Goal: Transaction & Acquisition: Purchase product/service

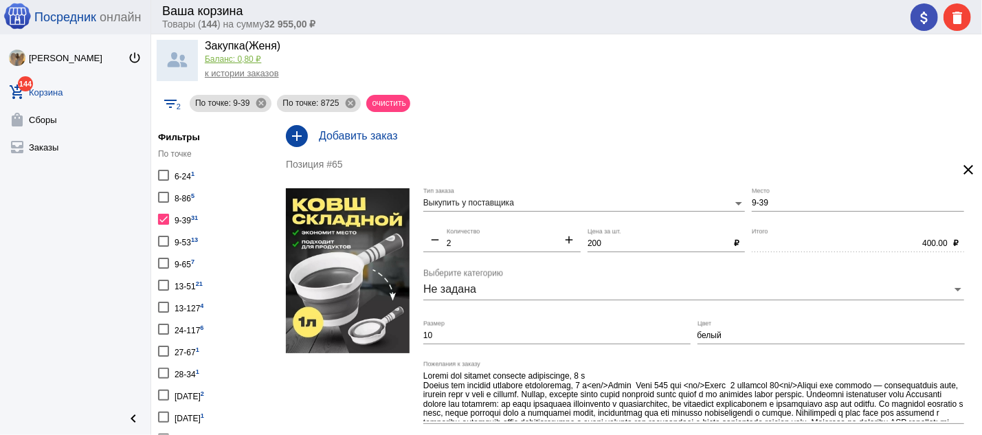
click at [164, 220] on div at bounding box center [163, 219] width 11 height 11
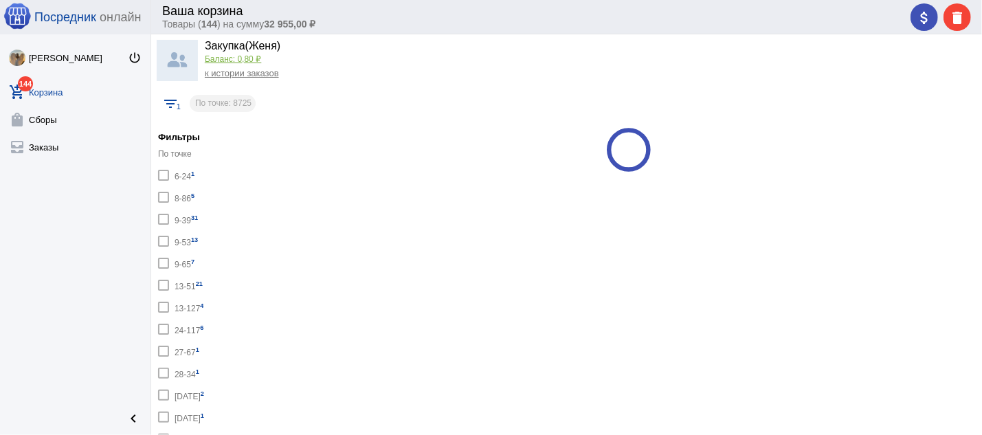
checkbox input "false"
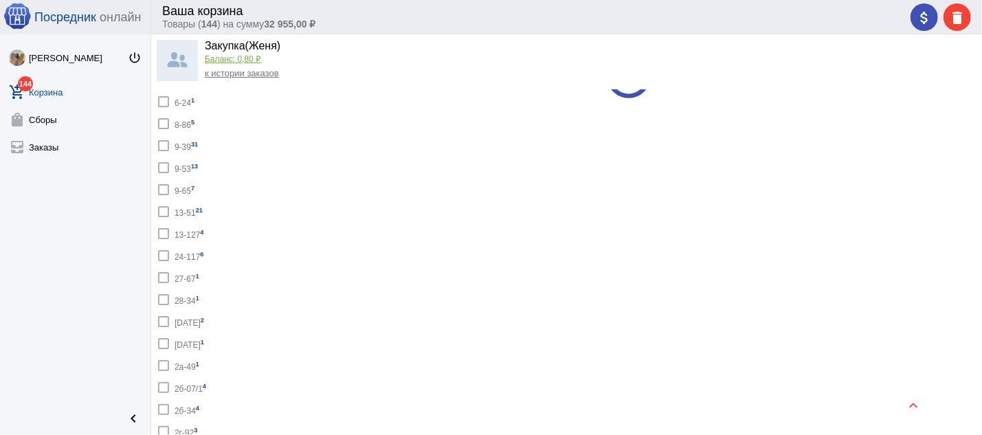
scroll to position [147, 0]
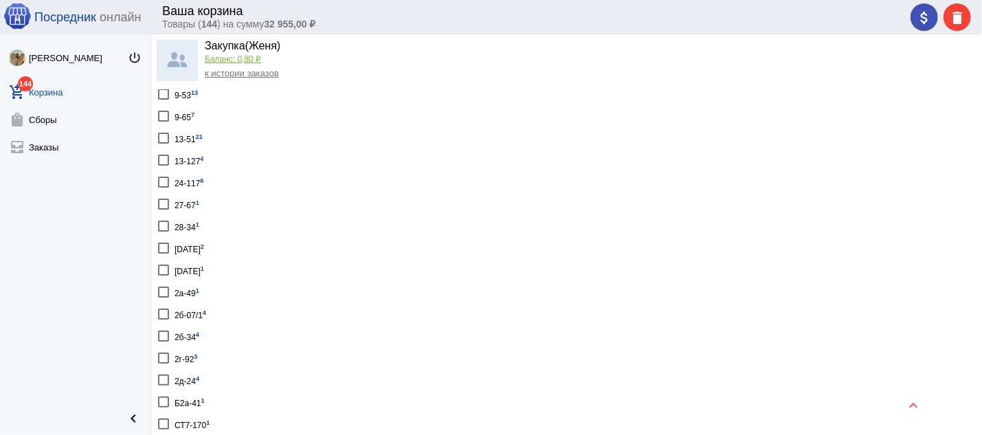
click at [158, 177] on div at bounding box center [163, 182] width 11 height 11
checkbox input "true"
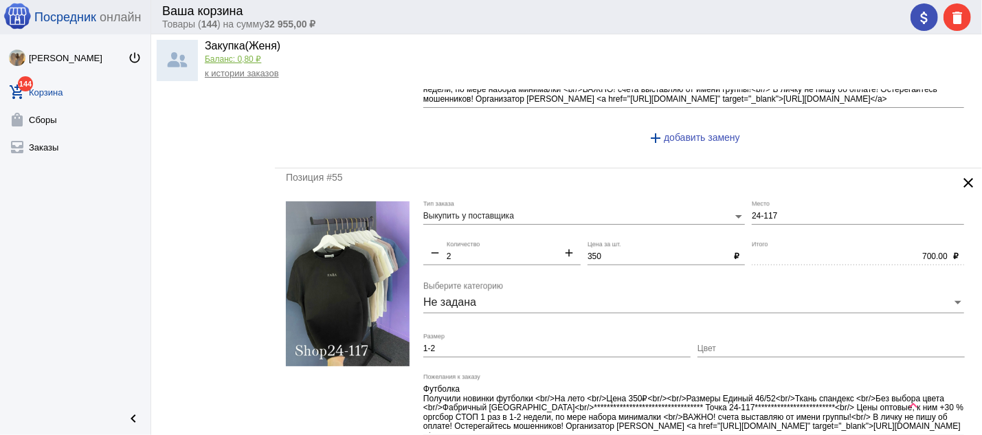
scroll to position [663, 0]
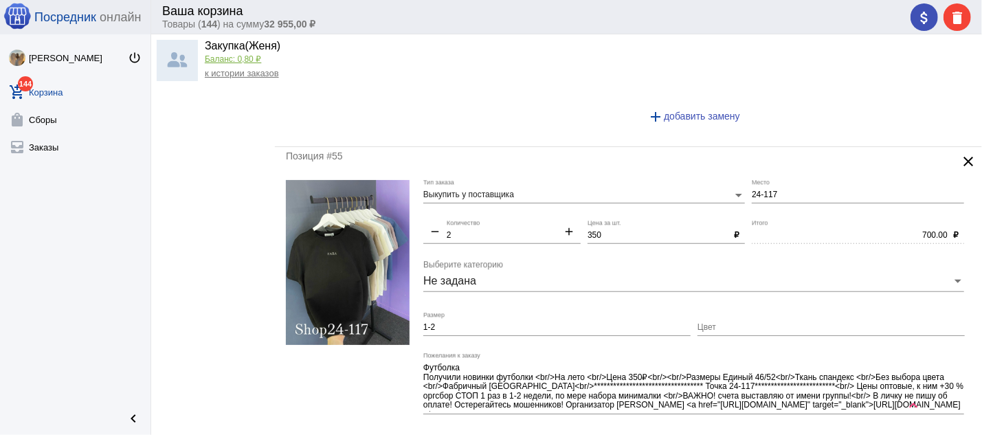
click at [382, 248] on img at bounding box center [348, 262] width 124 height 165
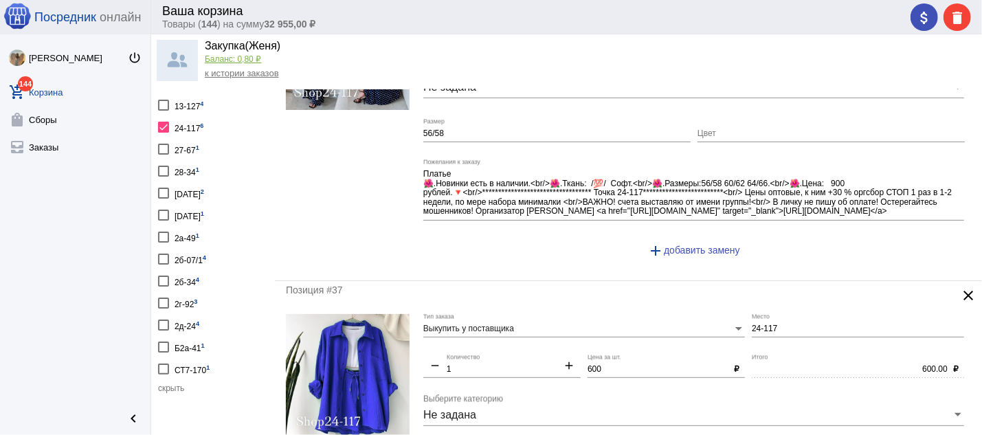
scroll to position [0, 0]
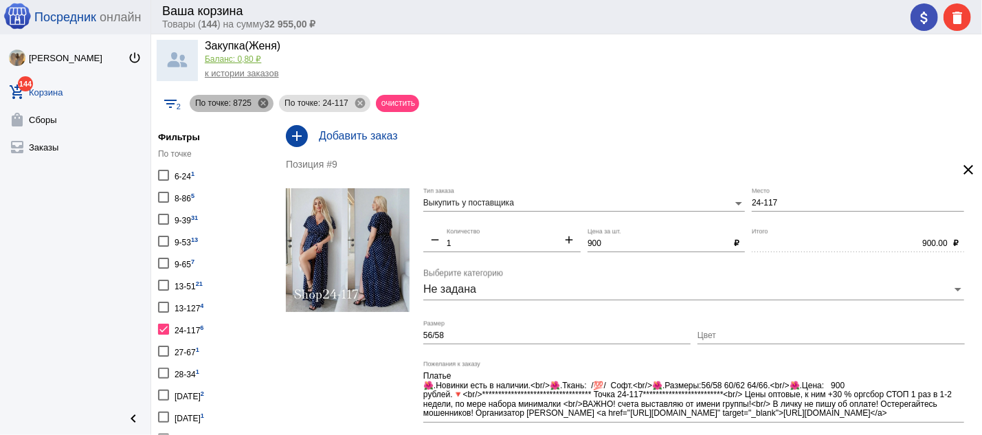
click at [261, 100] on mat-icon "cancel" at bounding box center [263, 103] width 12 height 12
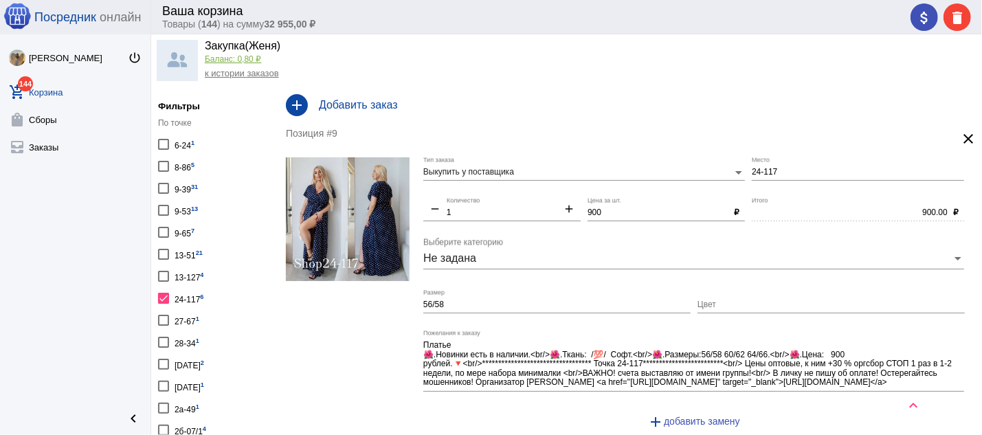
scroll to position [74, 0]
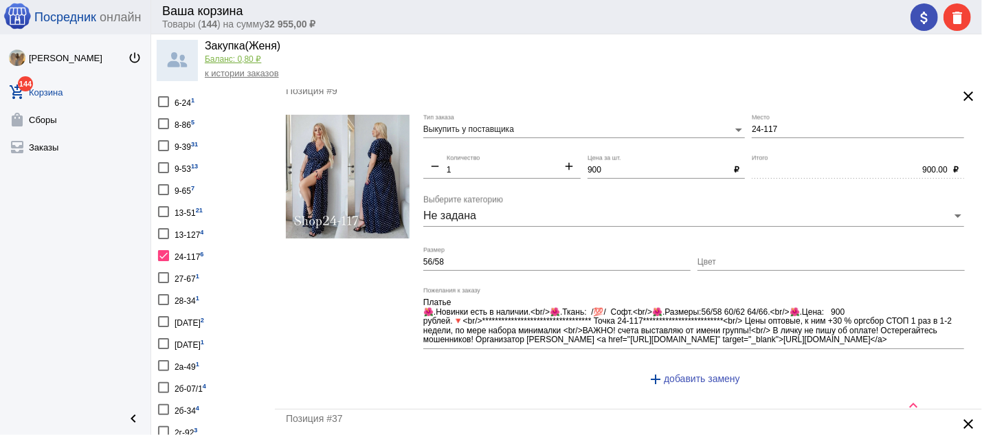
click at [166, 250] on div at bounding box center [163, 255] width 11 height 11
checkbox input "false"
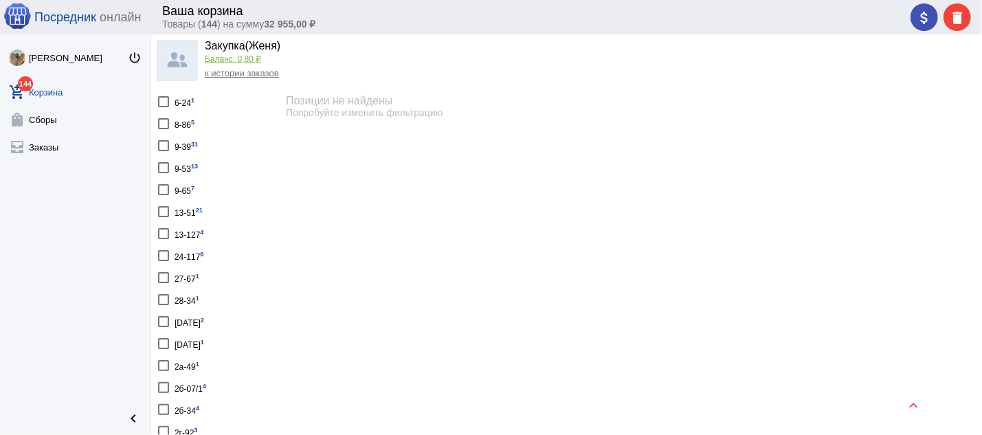
scroll to position [147, 0]
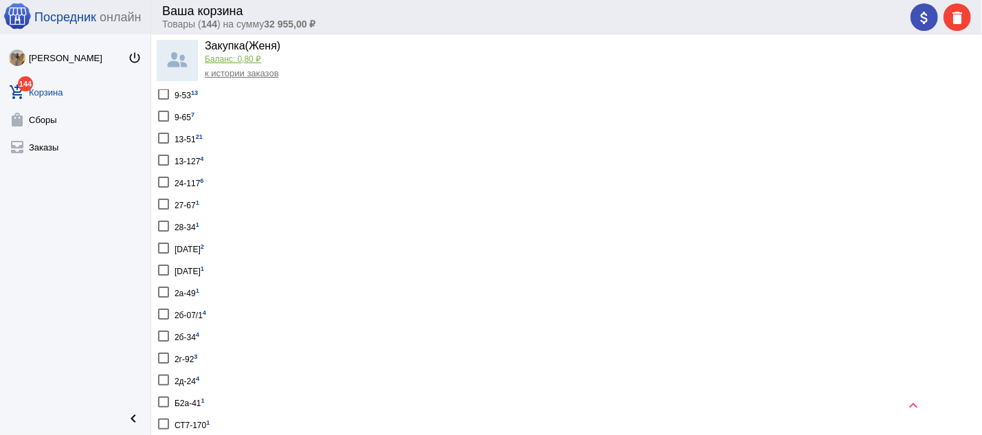
click at [165, 221] on div at bounding box center [163, 226] width 11 height 11
checkbox input "true"
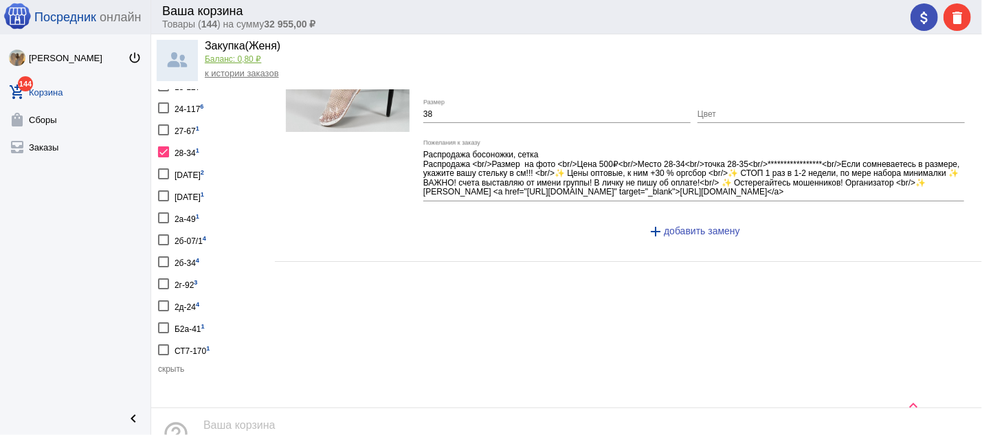
scroll to position [74, 0]
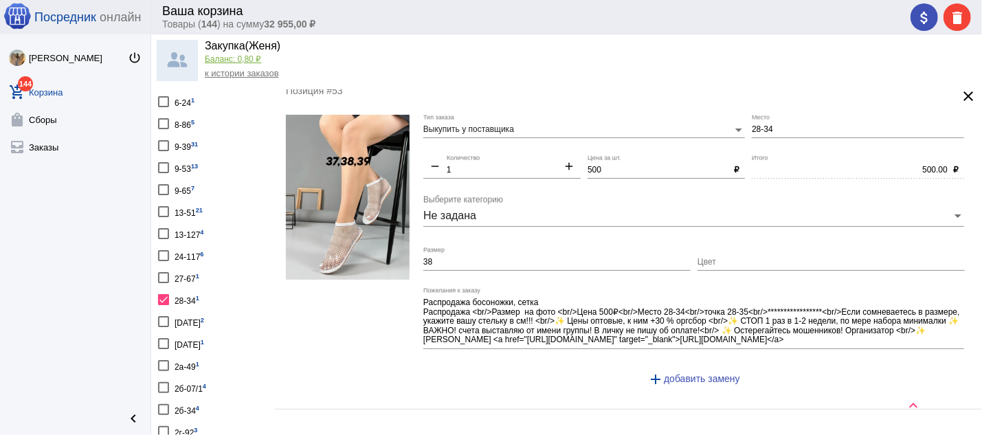
click at [160, 294] on div at bounding box center [163, 299] width 11 height 11
checkbox input "false"
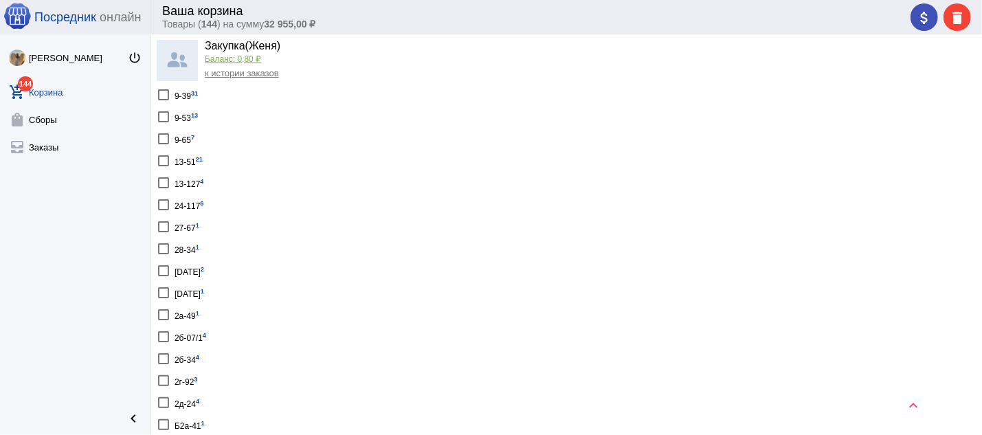
scroll to position [147, 0]
click at [162, 309] on div at bounding box center [163, 314] width 11 height 11
checkbox input "true"
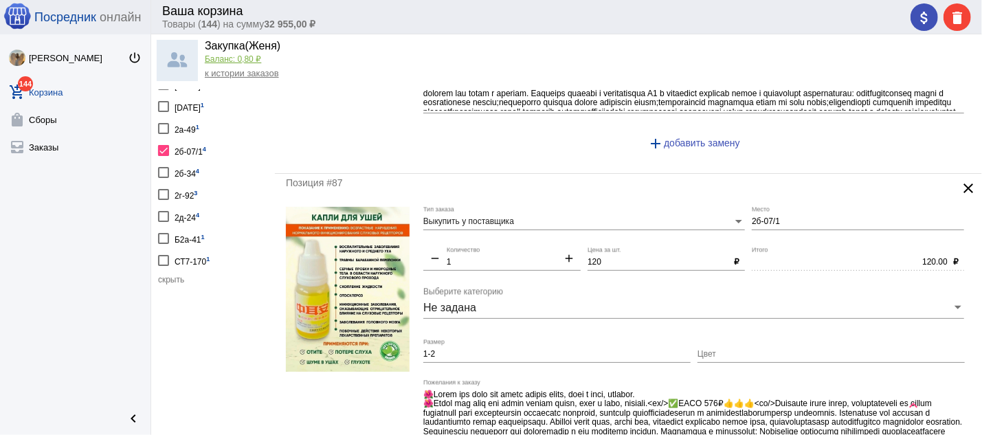
scroll to position [285, 0]
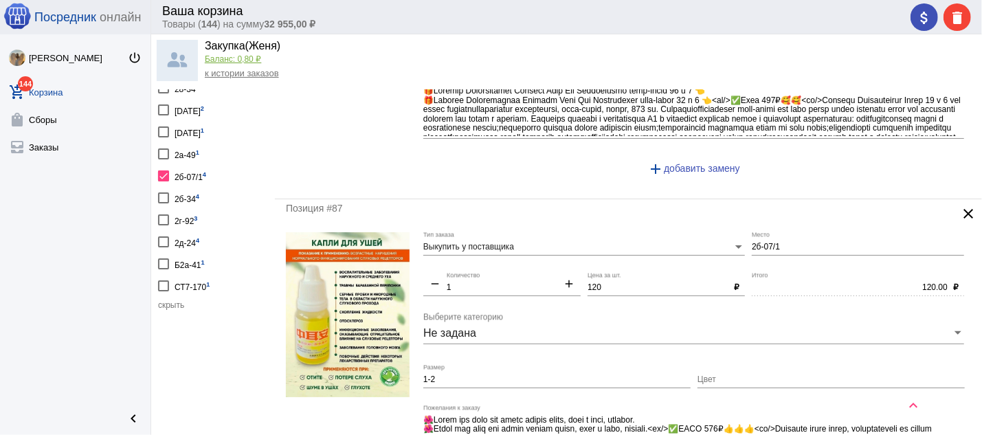
click at [165, 171] on div at bounding box center [163, 176] width 11 height 11
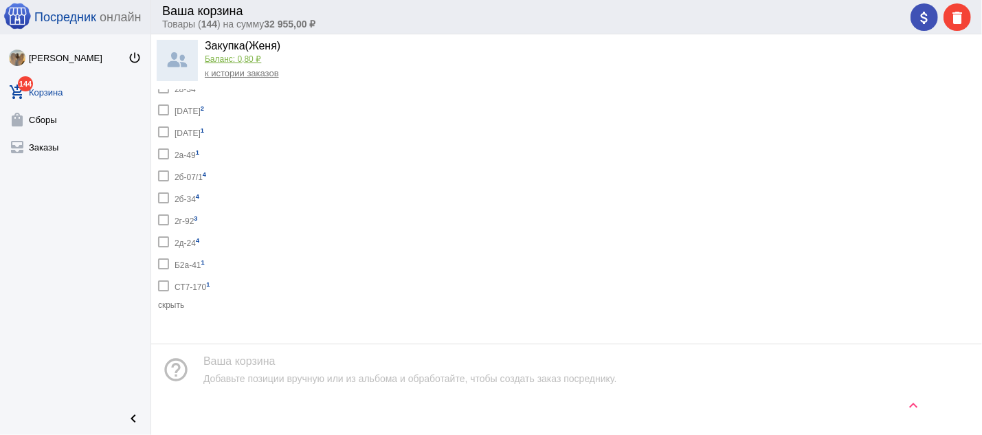
checkbox input "false"
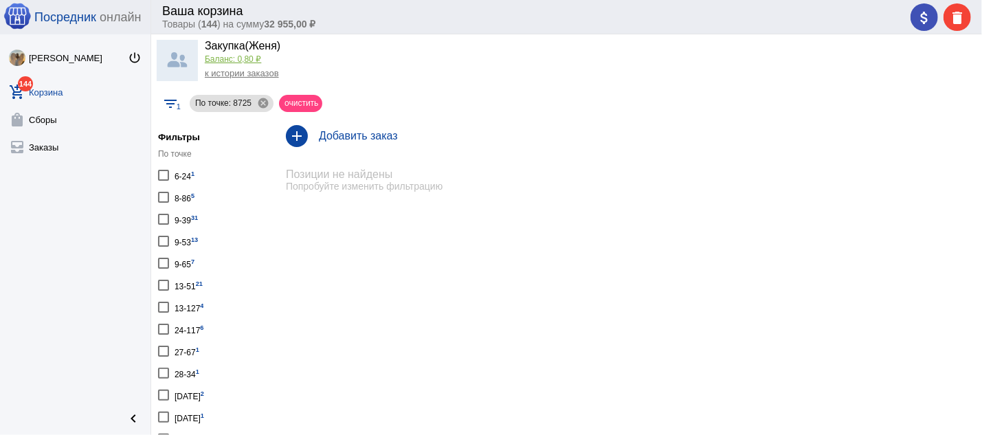
click at [168, 304] on div at bounding box center [163, 307] width 11 height 11
checkbox input "true"
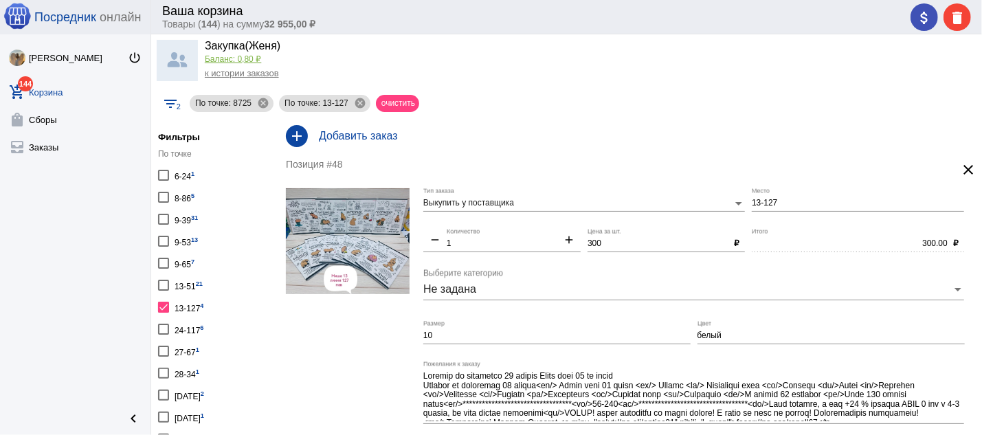
click at [166, 303] on div at bounding box center [163, 307] width 11 height 11
checkbox input "false"
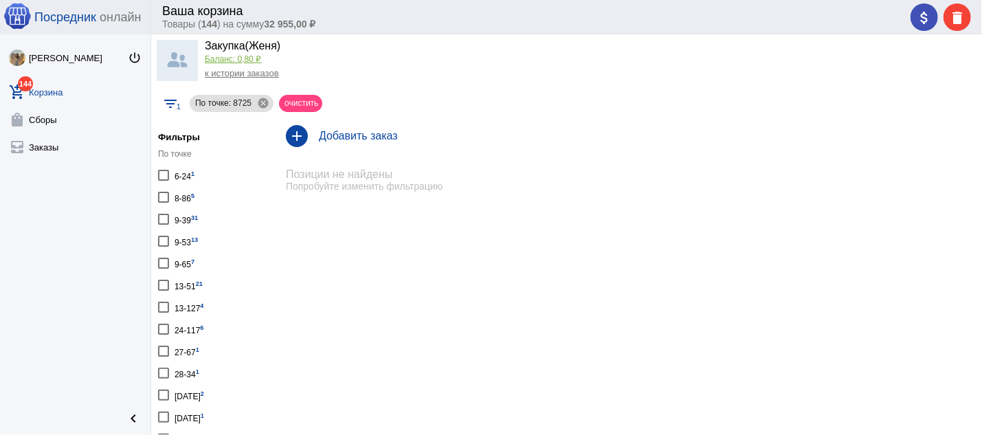
click at [164, 390] on div at bounding box center [163, 395] width 11 height 11
checkbox input "true"
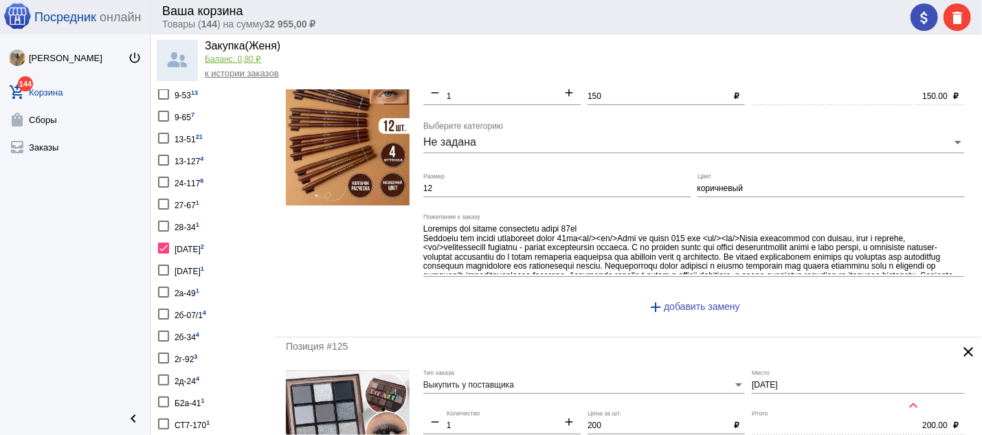
scroll to position [74, 0]
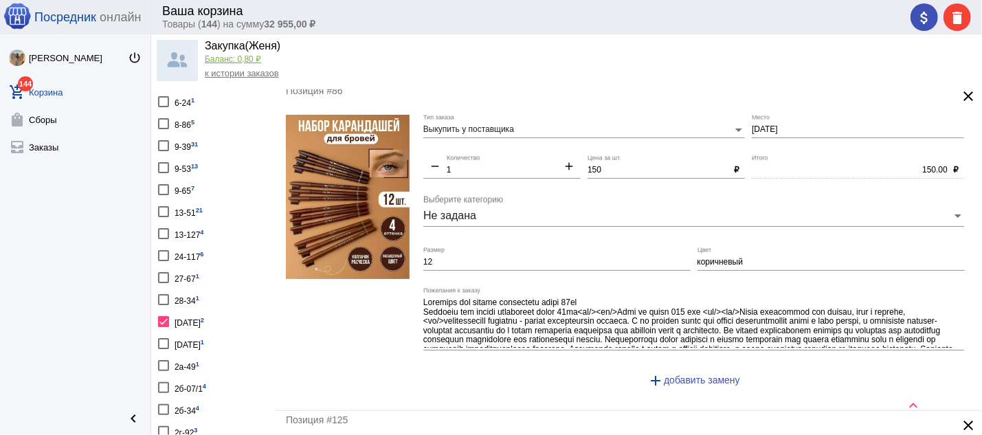
click at [164, 316] on div at bounding box center [163, 321] width 11 height 11
checkbox input "false"
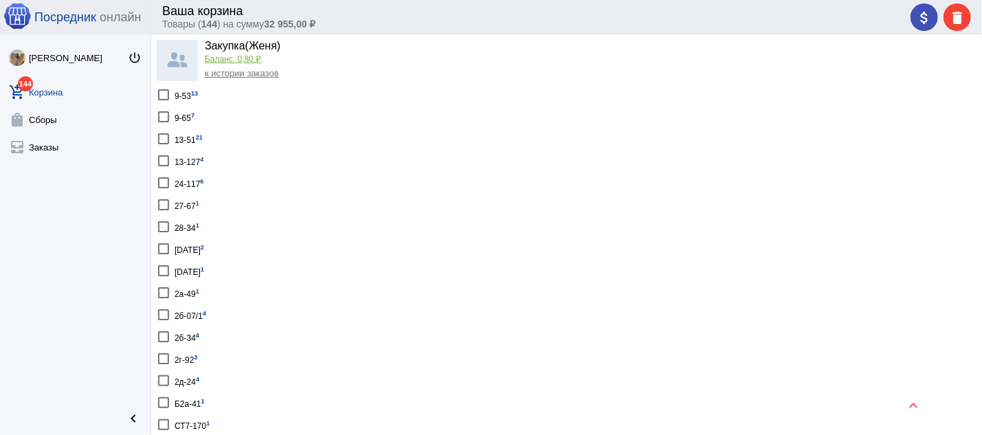
scroll to position [221, 0]
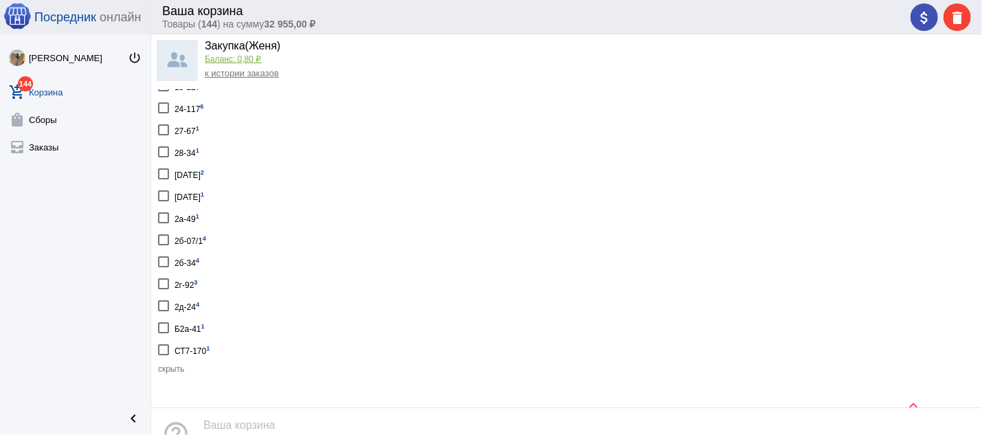
click at [166, 278] on div at bounding box center [163, 283] width 11 height 11
checkbox input "true"
